Goal: Navigation & Orientation: Find specific page/section

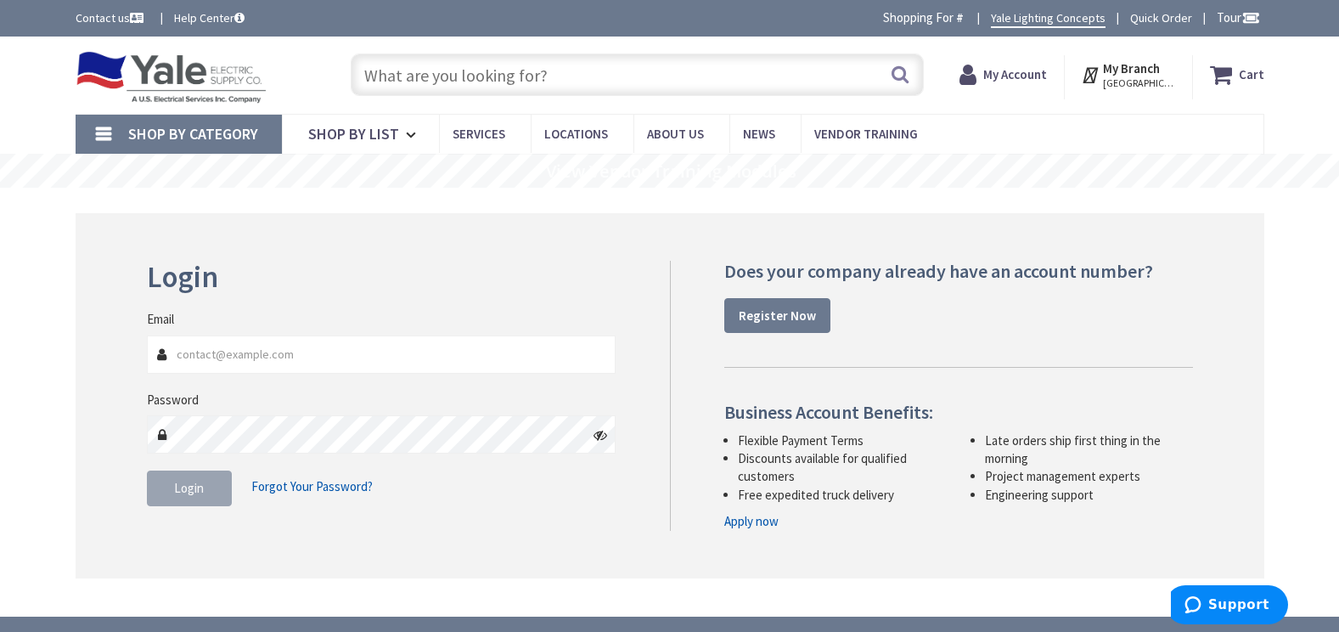
type input "FM [GEOGRAPHIC_DATA], [GEOGRAPHIC_DATA]"
type input "[EMAIL_ADDRESS][DOMAIN_NAME]"
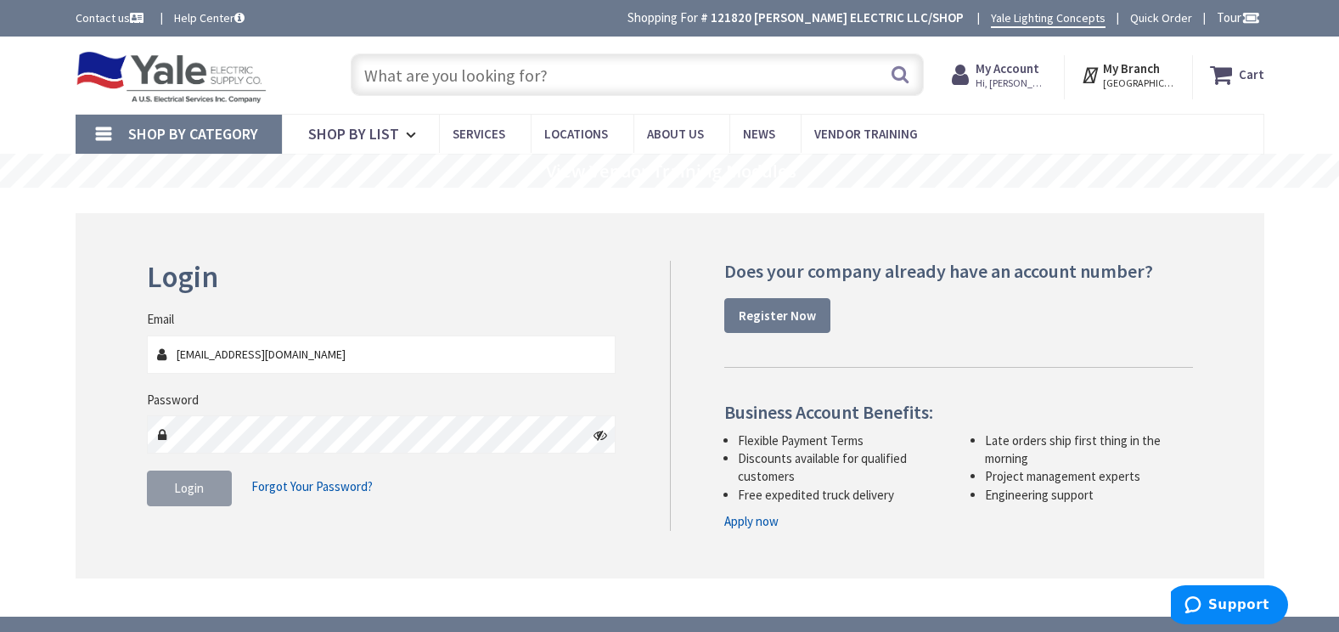
click at [187, 496] on span "Login" at bounding box center [189, 488] width 30 height 16
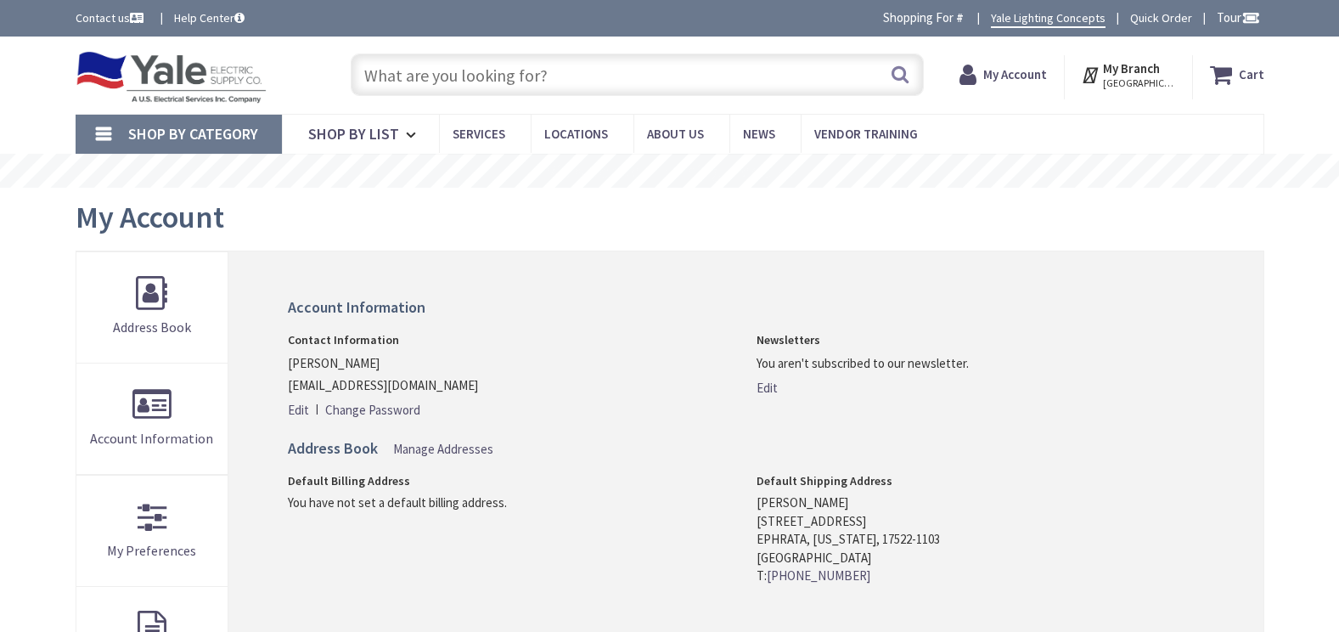
click at [553, 83] on input "text" at bounding box center [637, 74] width 573 height 42
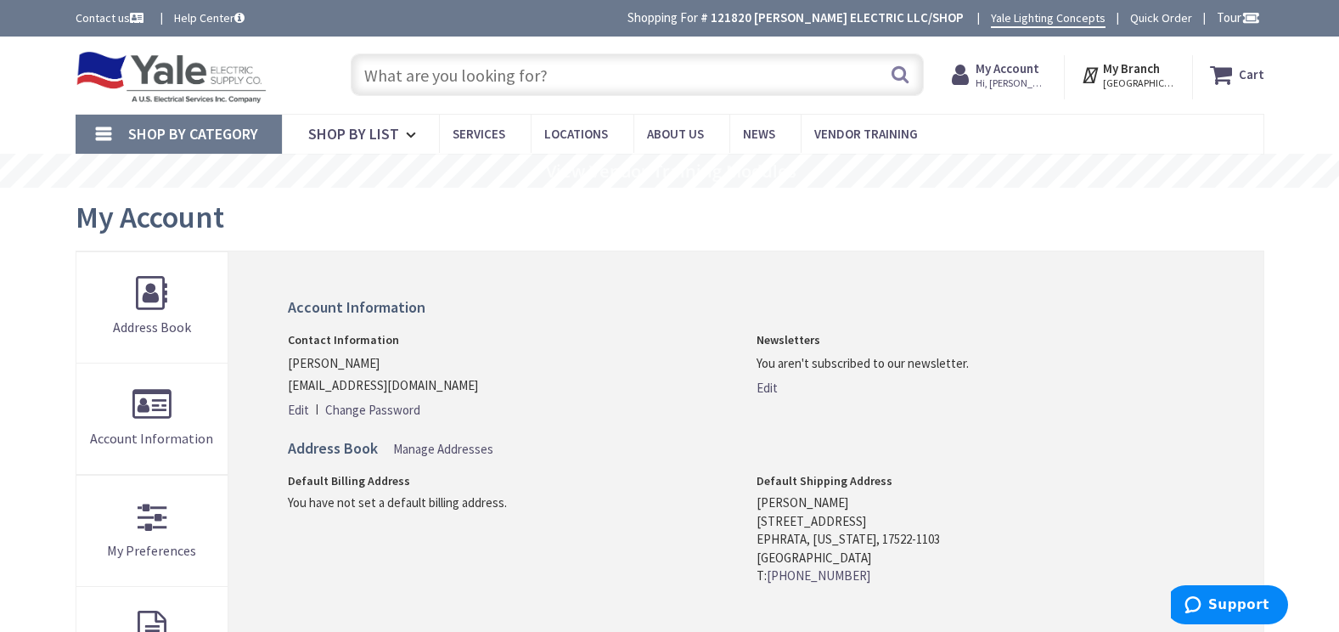
click at [237, 132] on span "Shop By Category" at bounding box center [193, 134] width 130 height 20
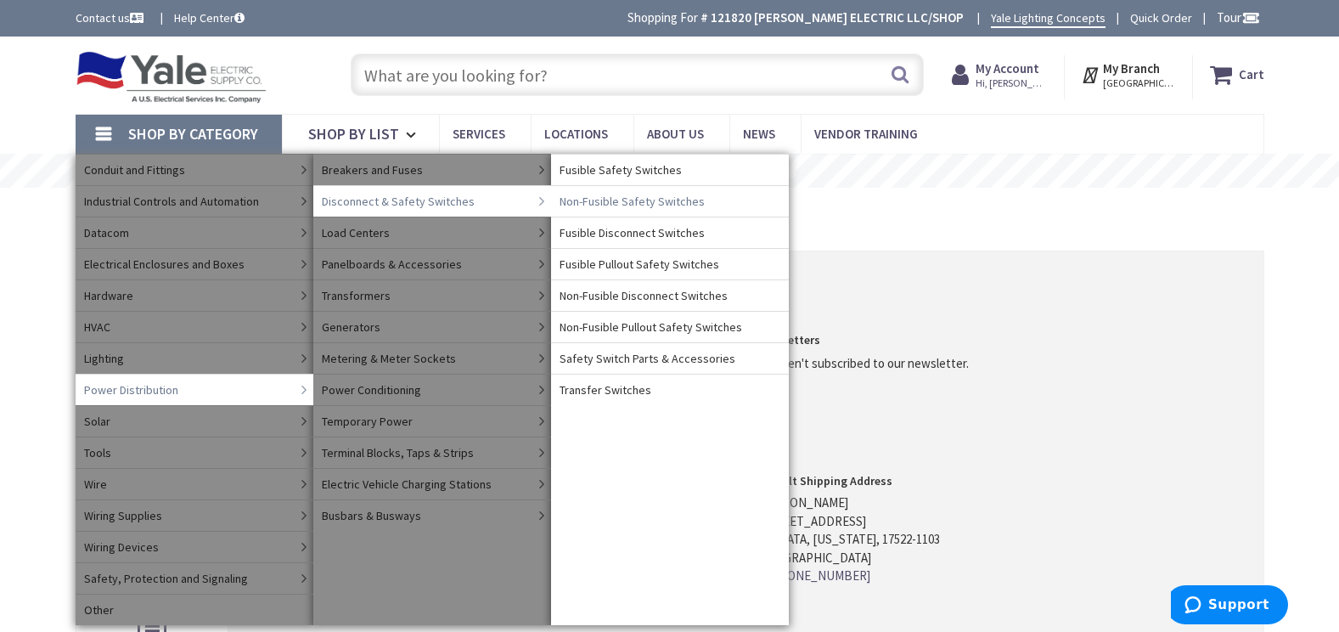
click at [644, 204] on span "Non-Fusible Safety Switches" at bounding box center [631, 201] width 145 height 17
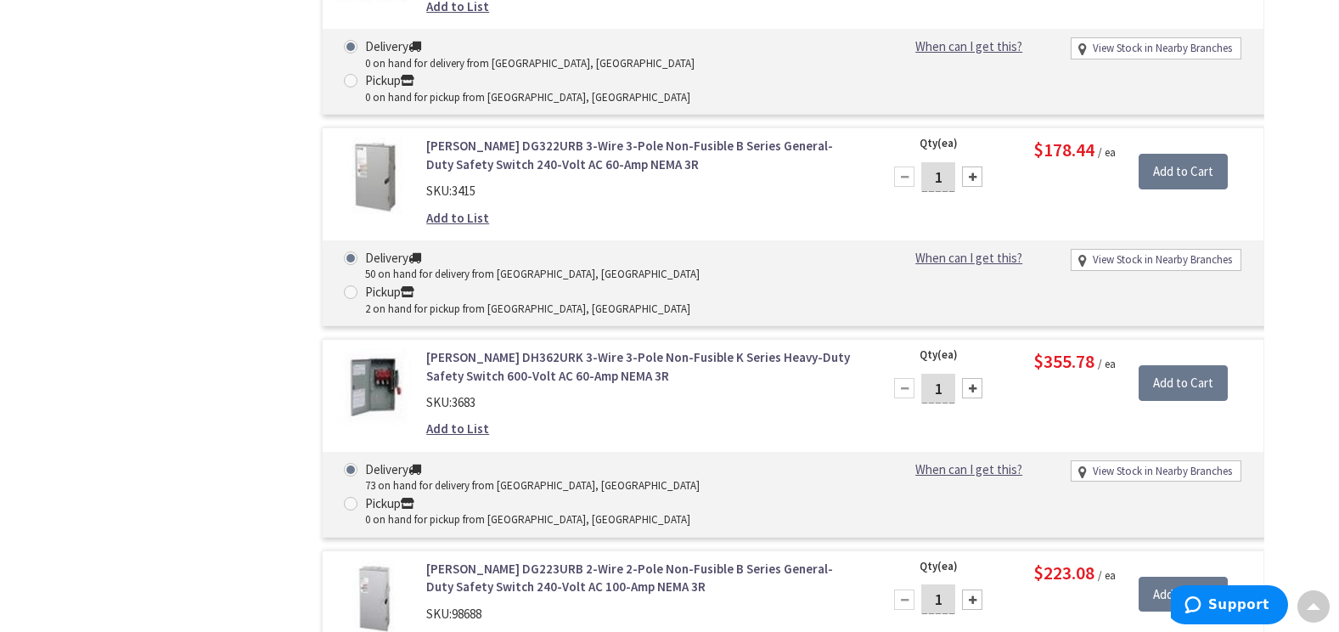
scroll to position [595, 0]
